Goal: Transaction & Acquisition: Subscribe to service/newsletter

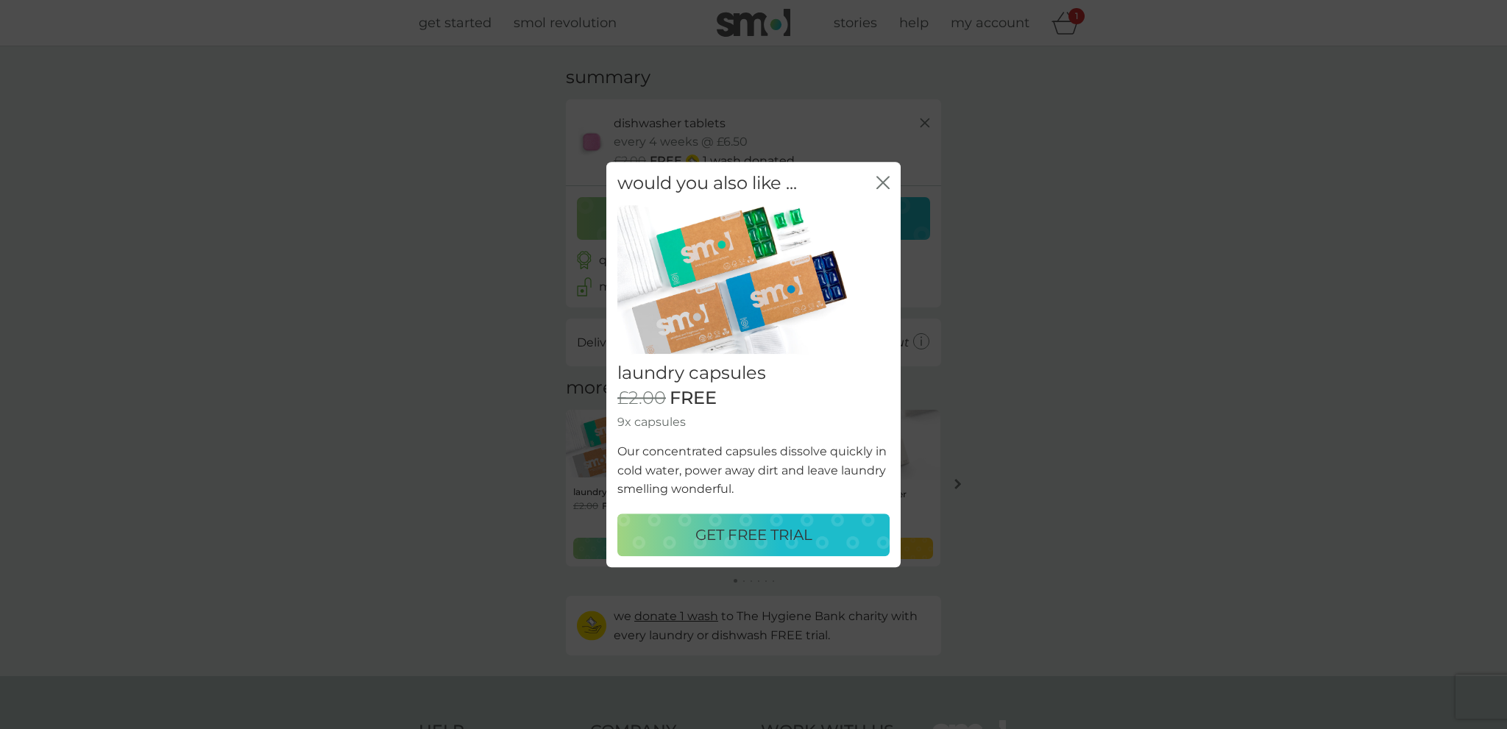
click at [750, 531] on p "GET FREE TRIAL" at bounding box center [753, 535] width 117 height 24
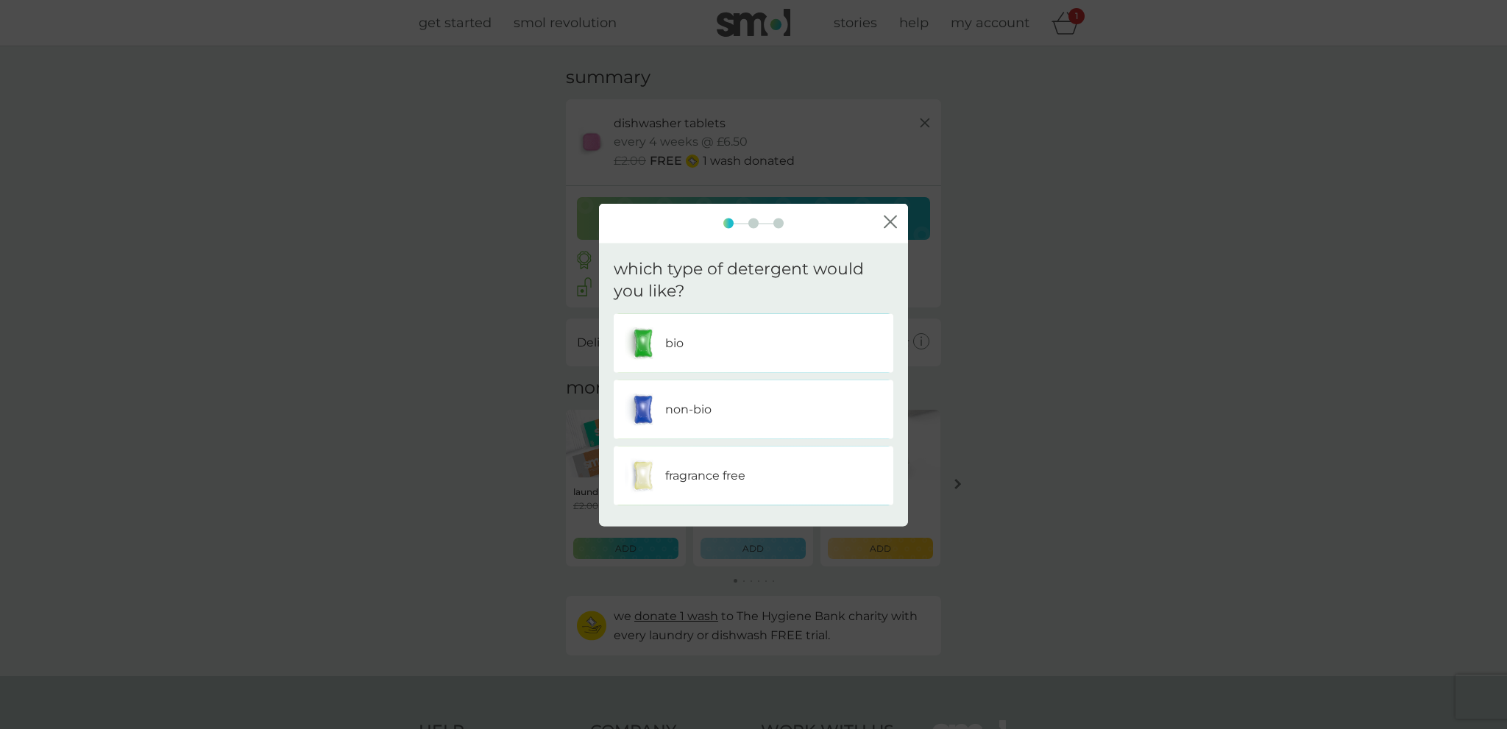
click at [676, 341] on p "bio" at bounding box center [674, 343] width 18 height 19
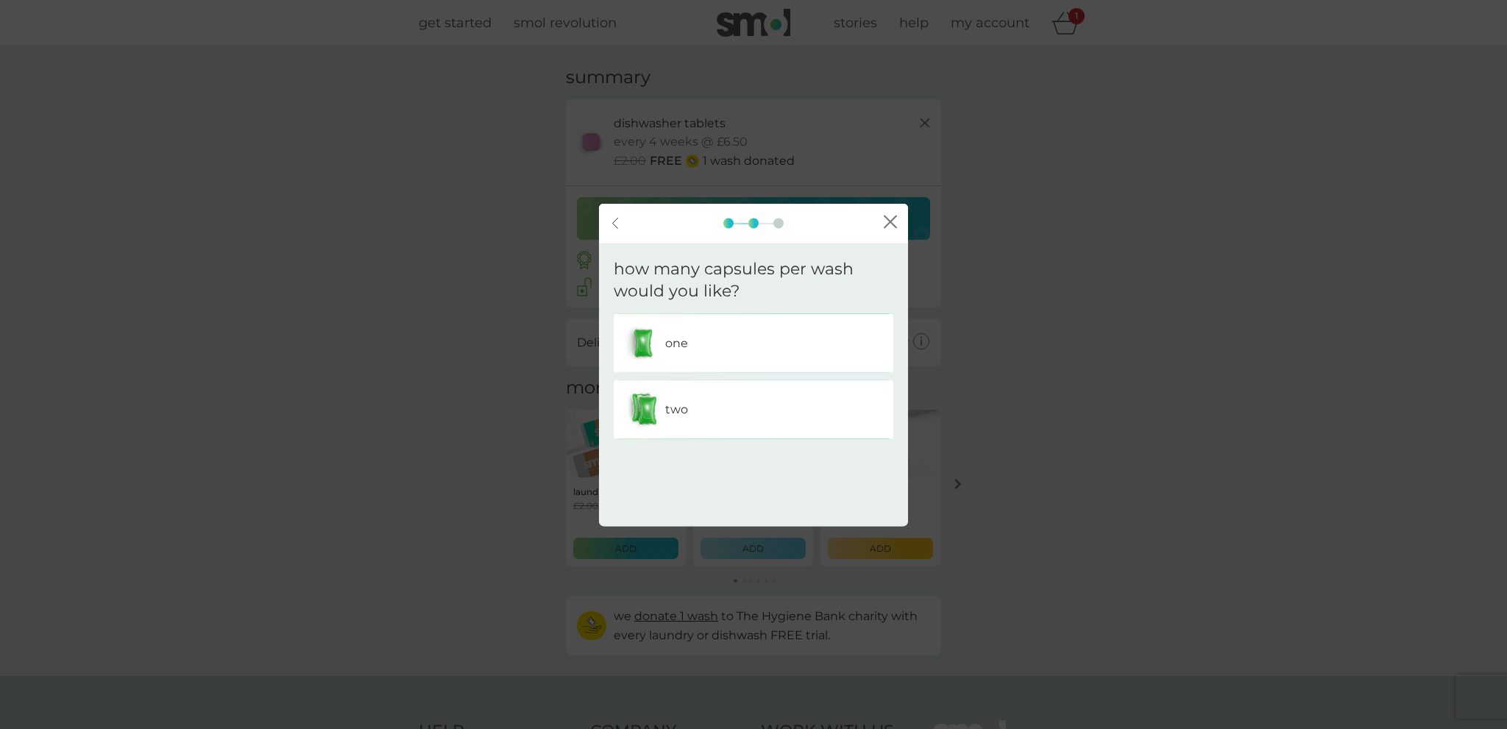
click at [675, 346] on p "one" at bounding box center [676, 343] width 23 height 19
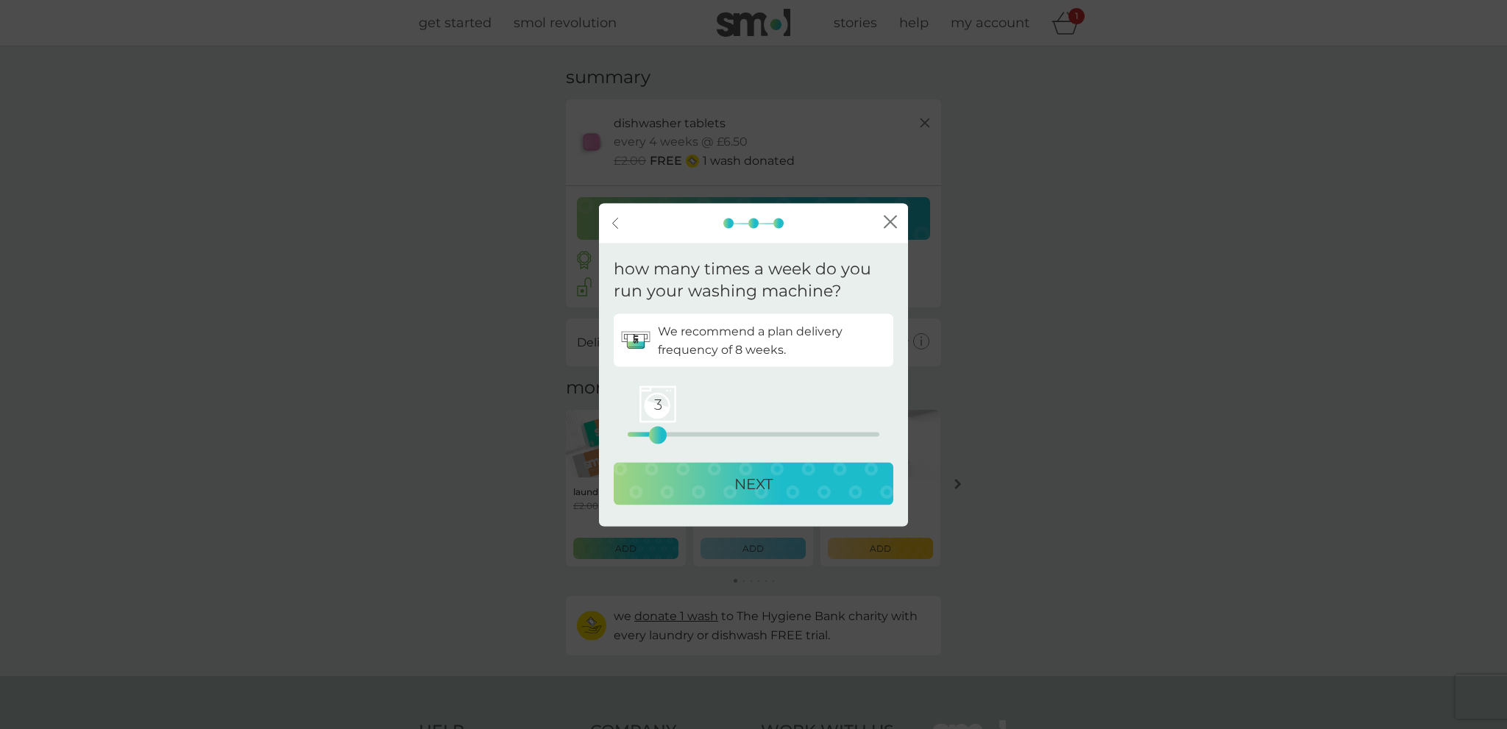
drag, startPoint x: 633, startPoint y: 438, endPoint x: 653, endPoint y: 441, distance: 20.9
click at [655, 438] on div "3" at bounding box center [658, 436] width 6 height 6
drag, startPoint x: 653, startPoint y: 441, endPoint x: 662, endPoint y: 445, distance: 9.6
click at [662, 445] on div "We recommend a plan delivery frequency of 8 weeks. 3 0 12.5 25 NEXT" at bounding box center [754, 412] width 280 height 197
click at [753, 488] on p "NEXT" at bounding box center [753, 484] width 38 height 24
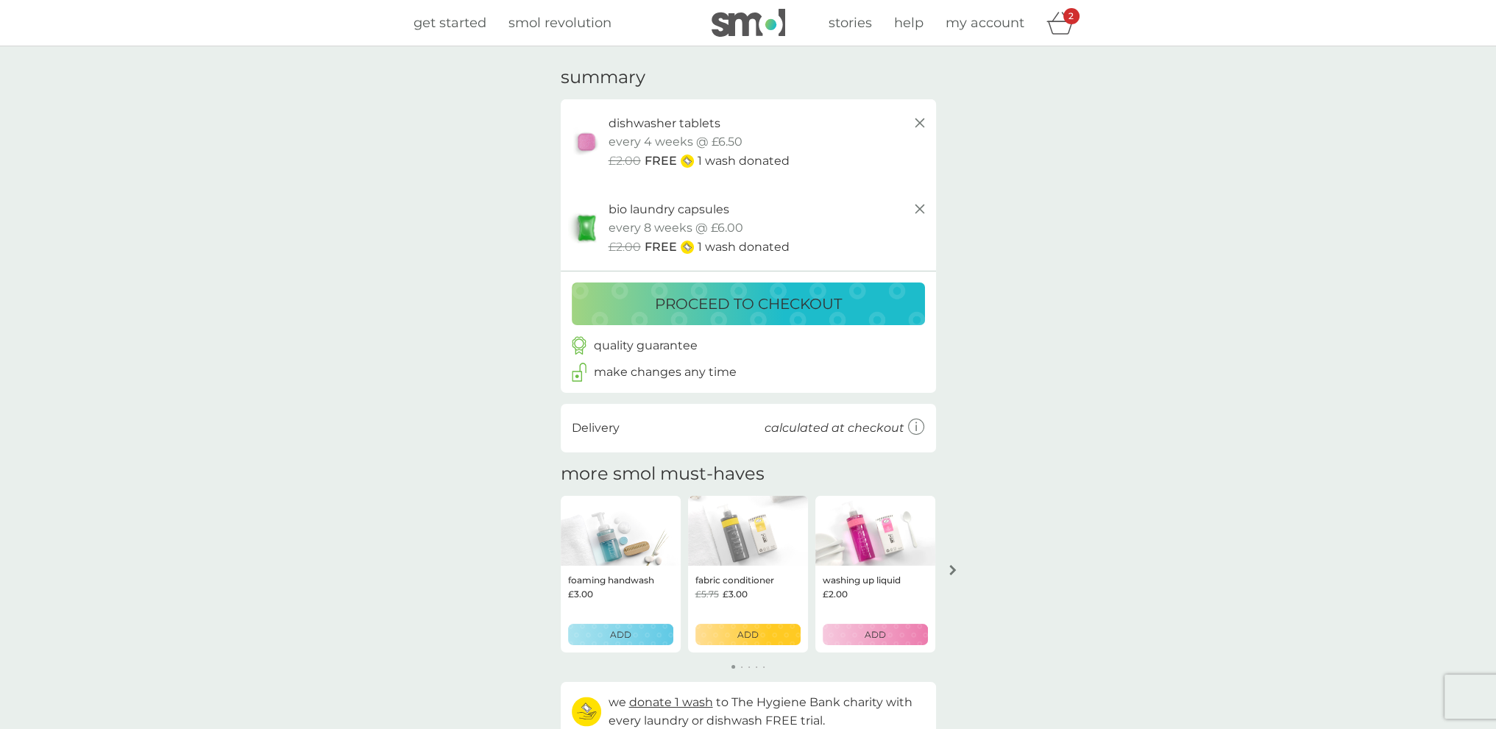
click at [774, 305] on p "proceed to checkout" at bounding box center [748, 304] width 187 height 24
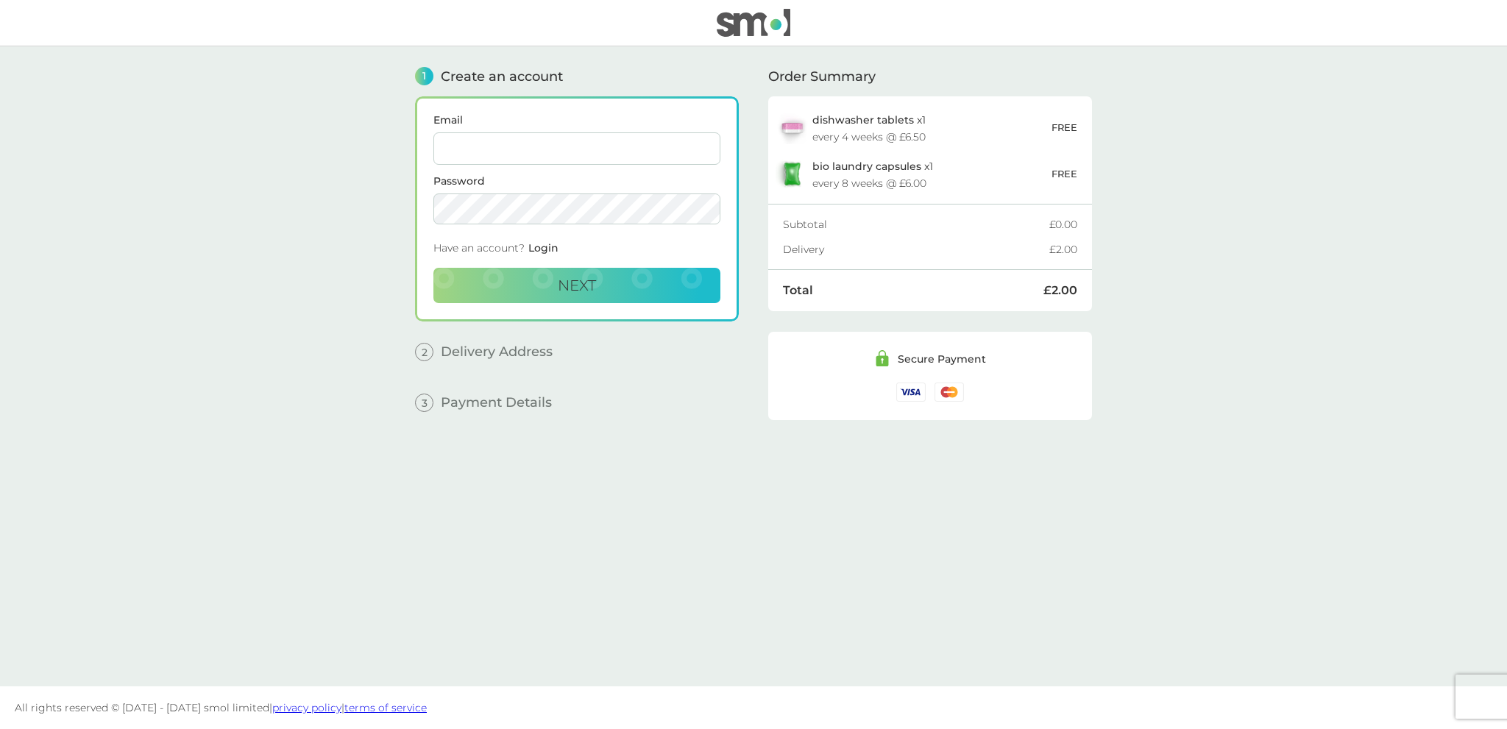
click at [571, 161] on input "Email" at bounding box center [576, 148] width 287 height 32
type input "den50008@gmail.com"
click at [568, 274] on button "Next" at bounding box center [576, 285] width 287 height 35
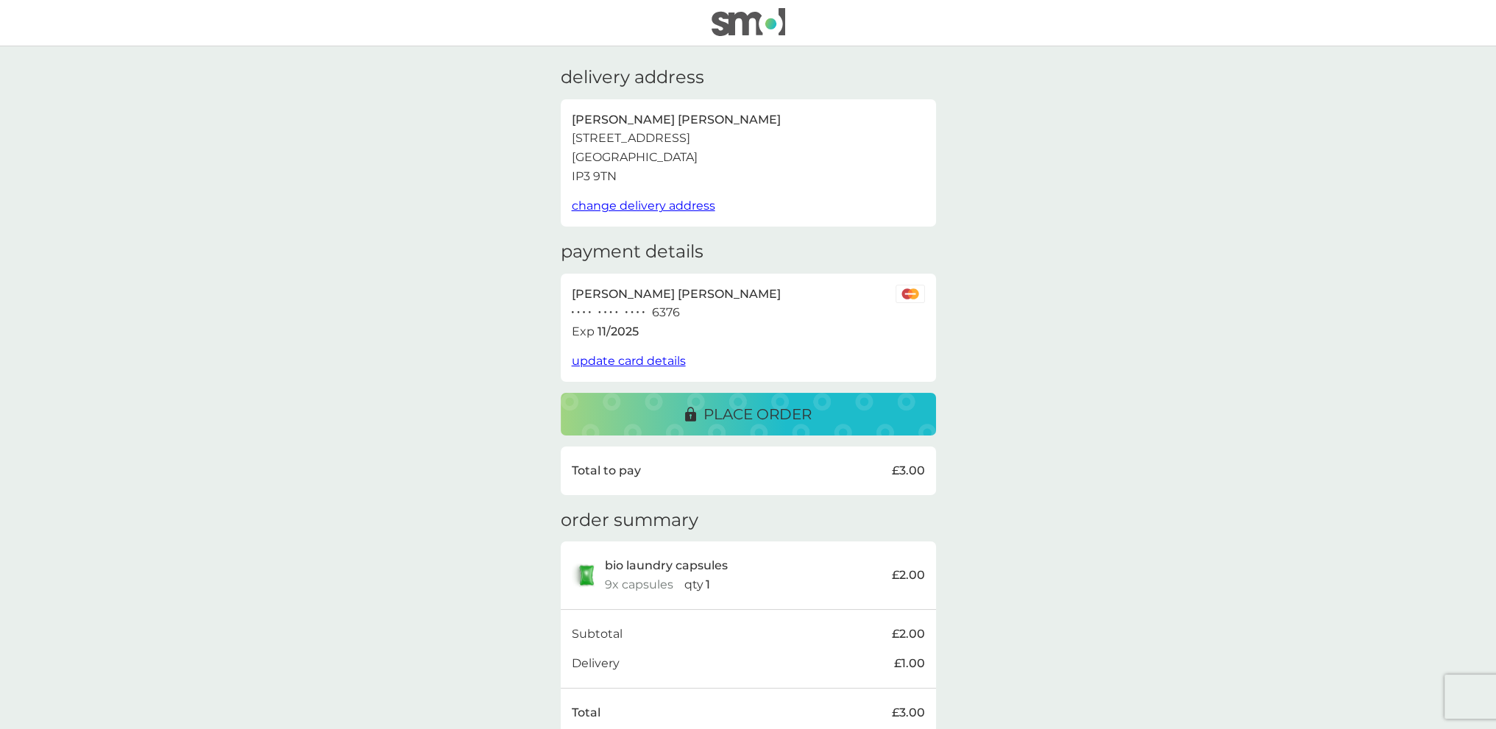
click at [708, 419] on p "place order" at bounding box center [757, 414] width 108 height 24
